Goal: Task Accomplishment & Management: Use online tool/utility

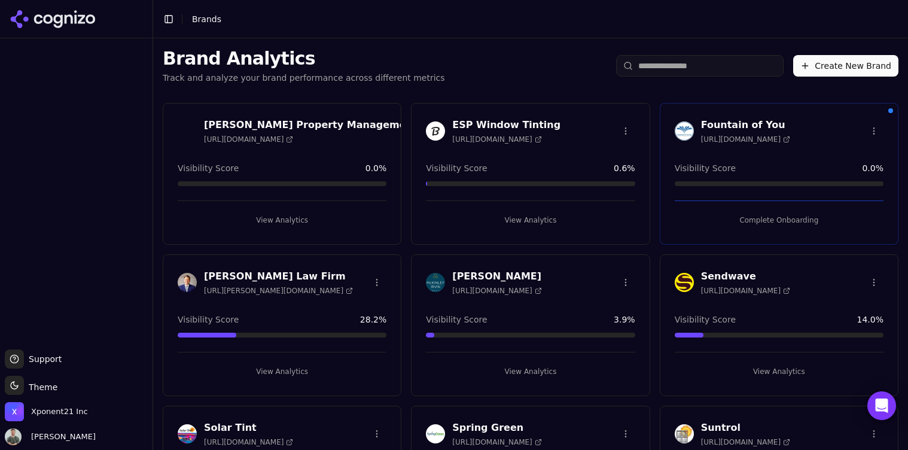
click at [515, 137] on span "[URL][DOMAIN_NAME]" at bounding box center [496, 140] width 89 height 10
click at [539, 218] on button "View Analytics" at bounding box center [530, 220] width 209 height 19
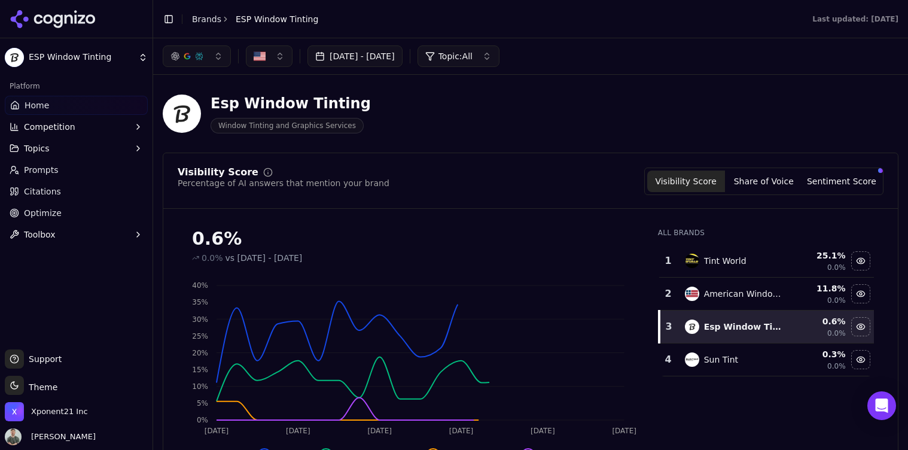
click at [363, 52] on button "[DATE] - [DATE]" at bounding box center [354, 56] width 95 height 22
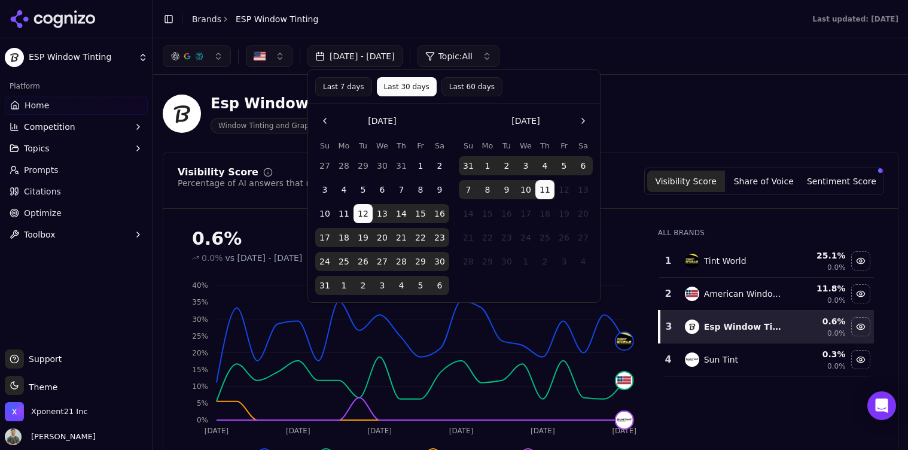
click at [399, 240] on button "21" at bounding box center [401, 237] width 19 height 19
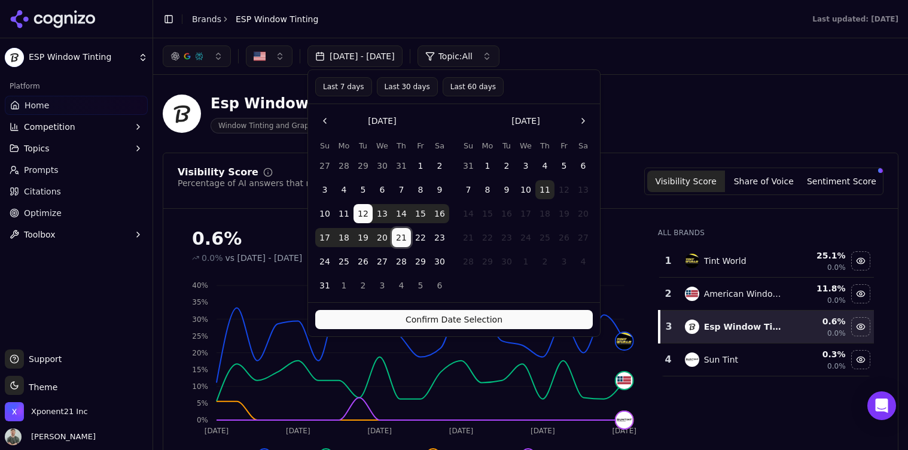
click at [404, 243] on button "21" at bounding box center [401, 237] width 19 height 19
click at [554, 187] on td "12" at bounding box center [563, 189] width 19 height 19
click at [548, 189] on button "11" at bounding box center [544, 189] width 19 height 19
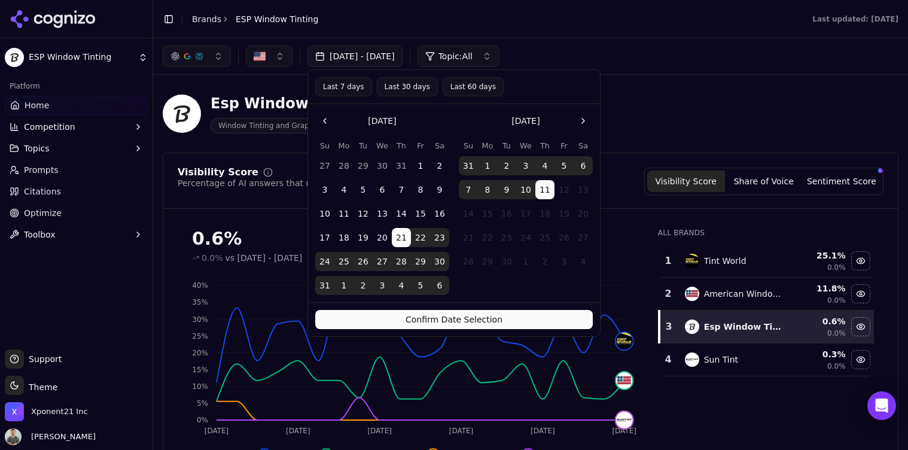
click at [523, 323] on button "Confirm Date Selection" at bounding box center [453, 319] width 277 height 19
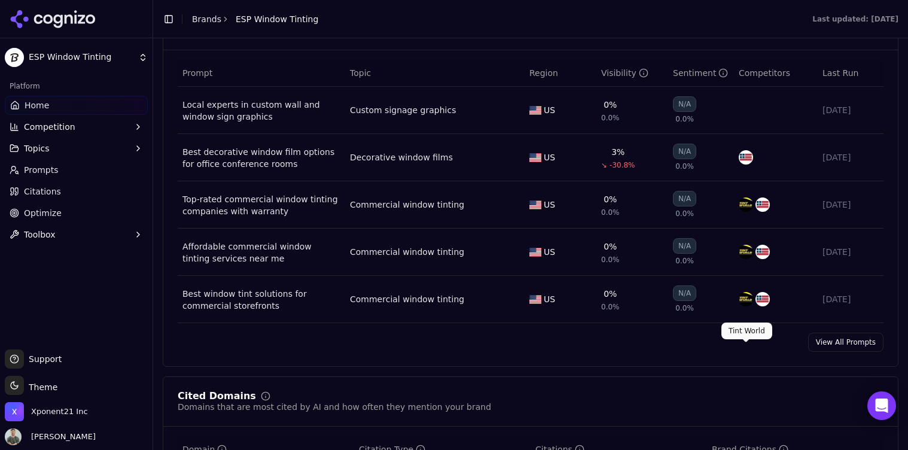
scroll to position [843, 0]
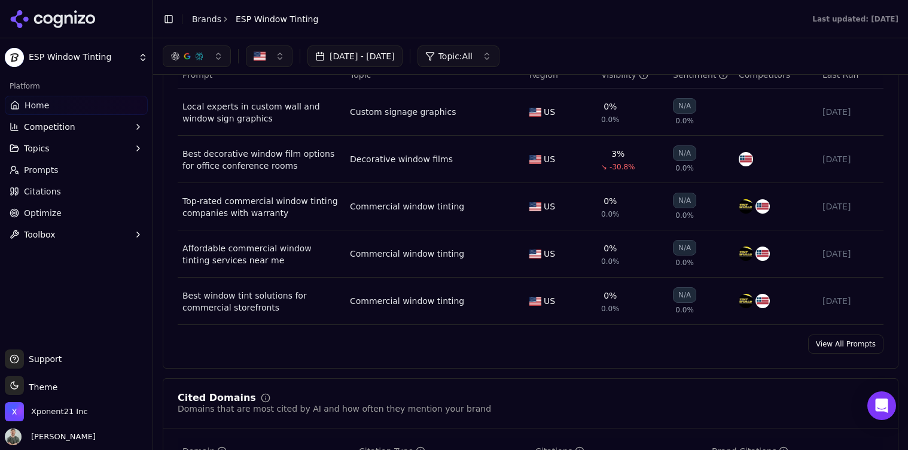
click at [847, 349] on link "View All Prompts" at bounding box center [845, 343] width 75 height 19
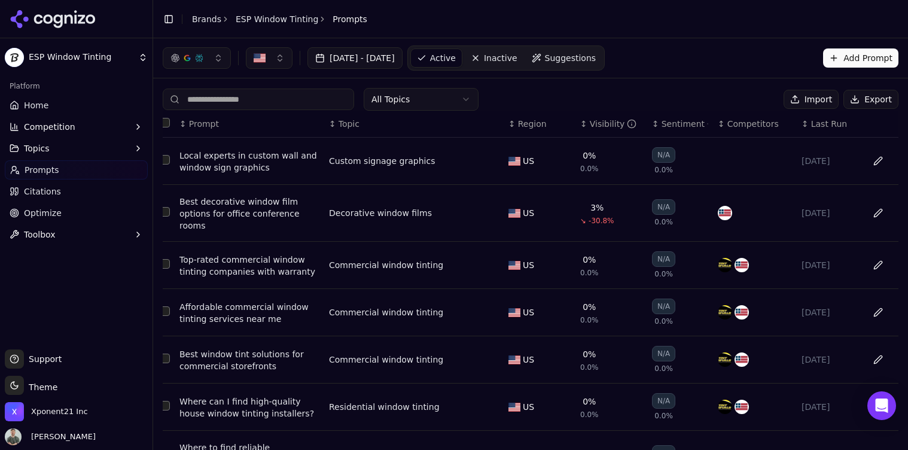
click at [84, 196] on link "Citations" at bounding box center [76, 191] width 143 height 19
